Goal: Find specific page/section: Find specific page/section

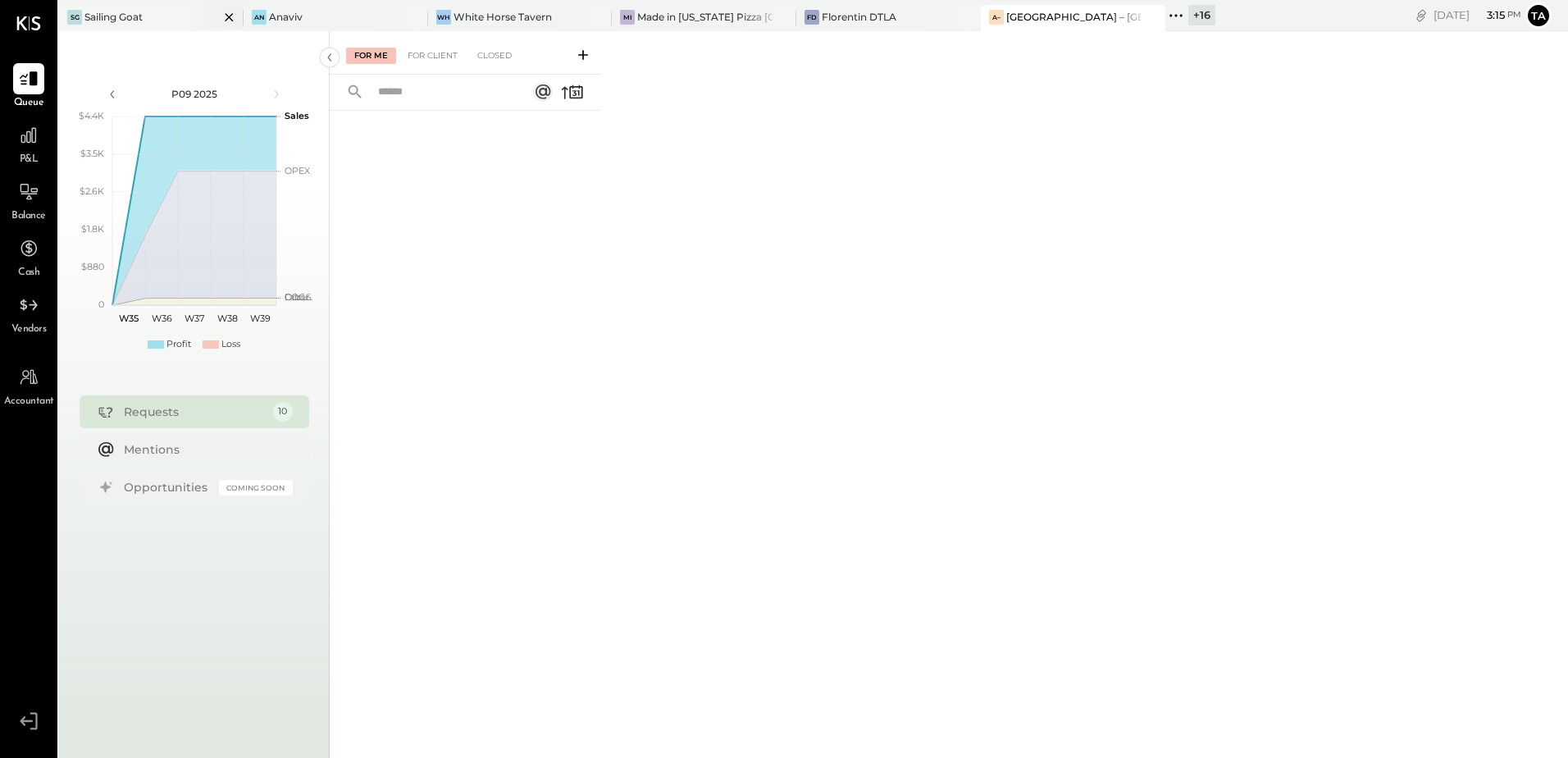
click at [133, 11] on div "Sailing Goat" at bounding box center [114, 16] width 58 height 14
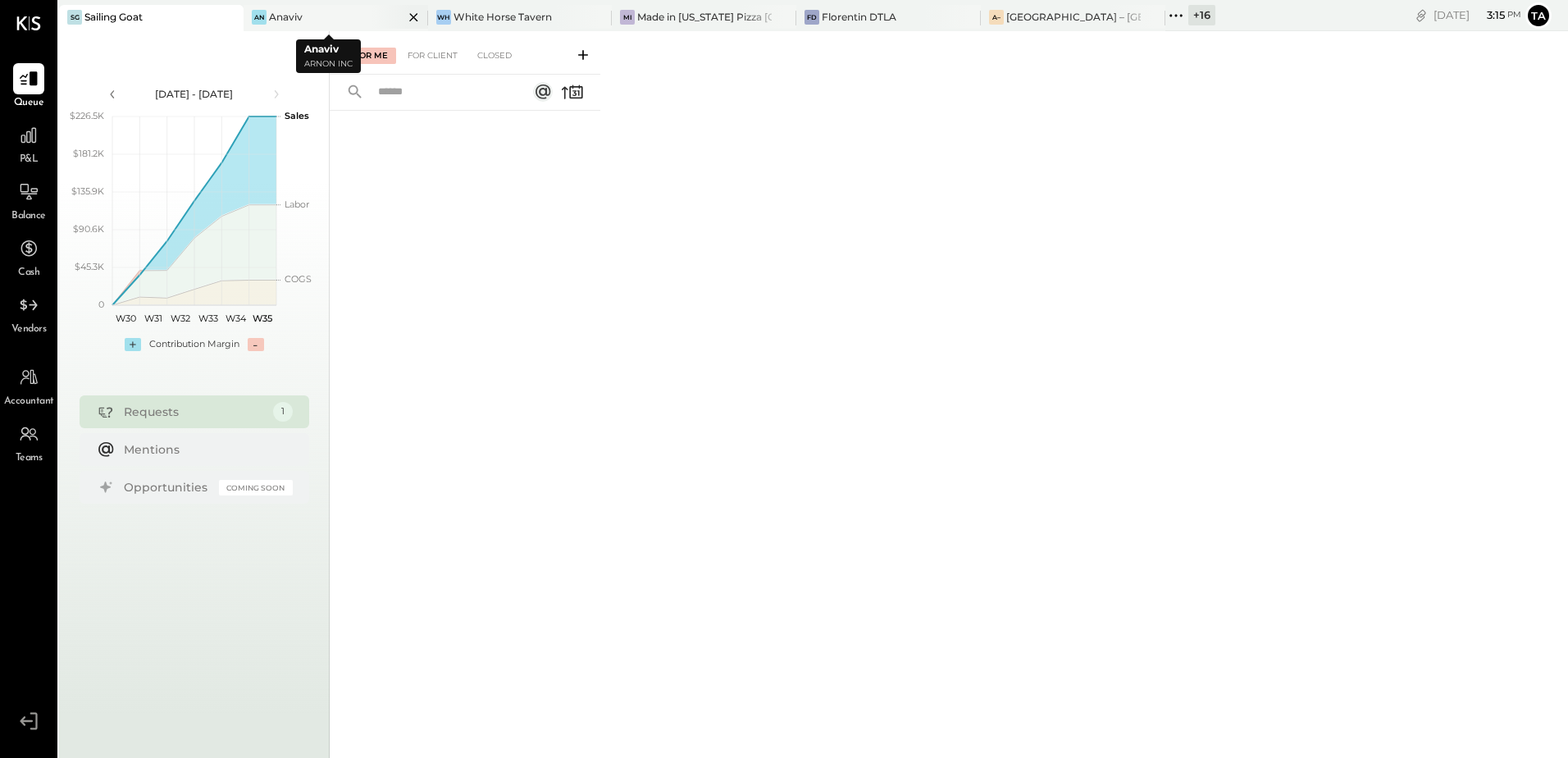
click at [315, 21] on div "An Anaviv" at bounding box center [324, 16] width 160 height 14
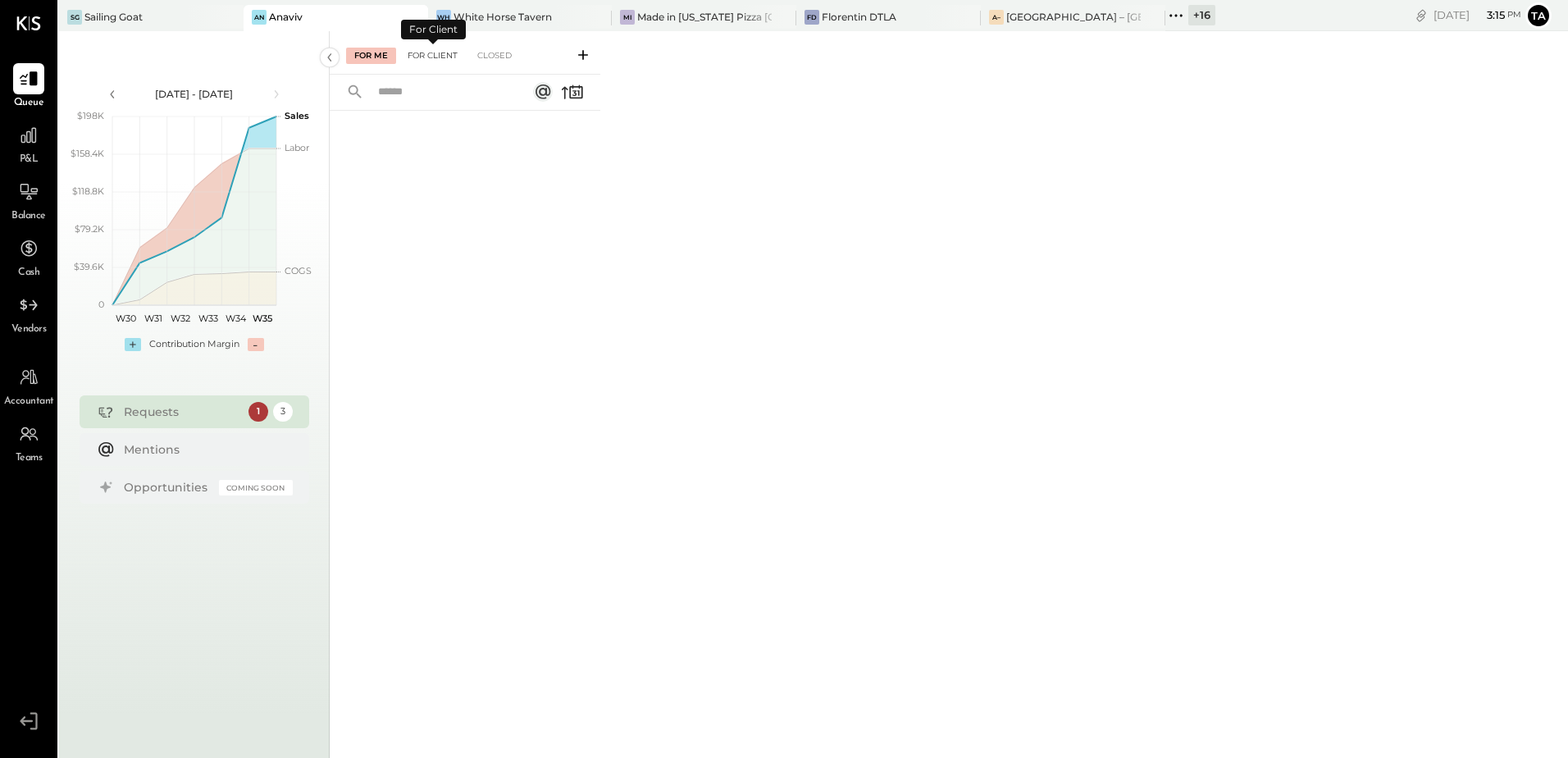
click at [423, 57] on div "For Client" at bounding box center [432, 55] width 67 height 16
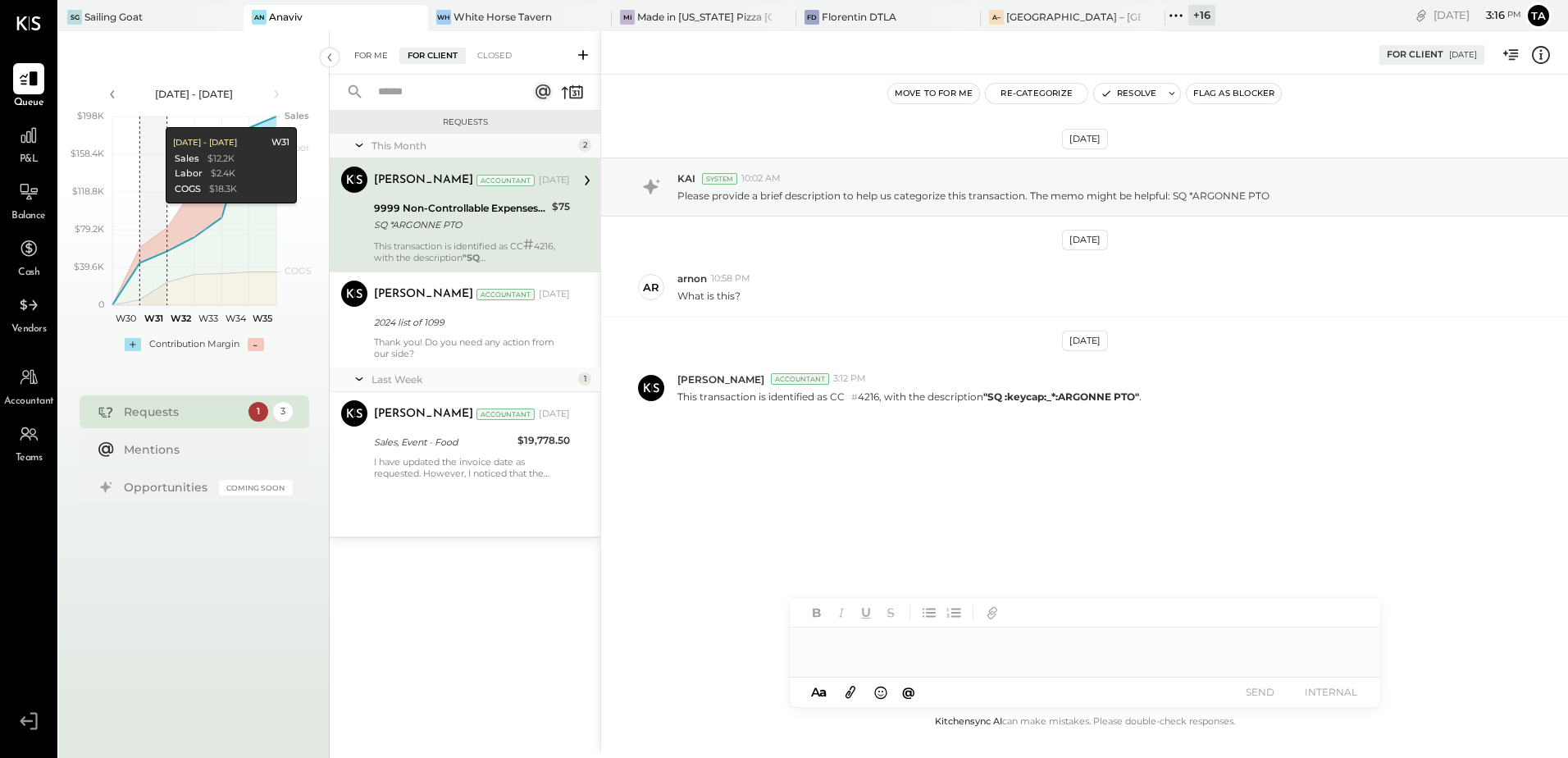
click at [361, 52] on div "For Me" at bounding box center [371, 55] width 50 height 16
